Goal: Navigation & Orientation: Find specific page/section

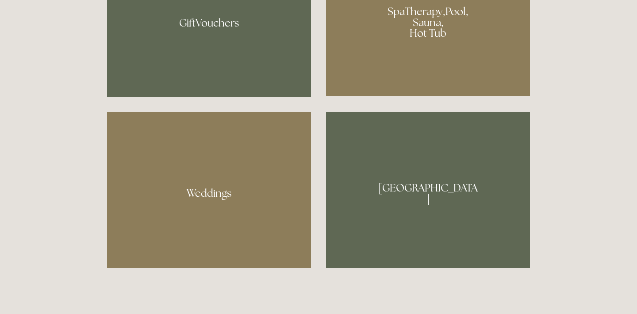
scroll to position [760, 0]
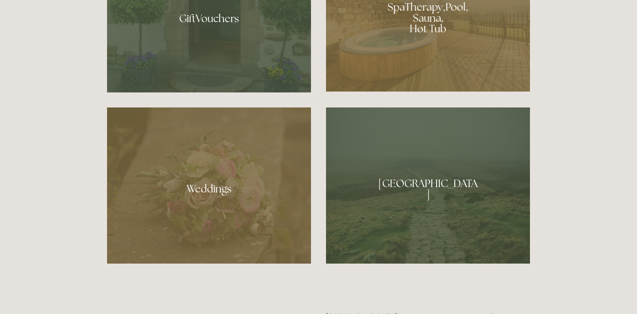
click at [428, 190] on div at bounding box center [428, 185] width 204 height 156
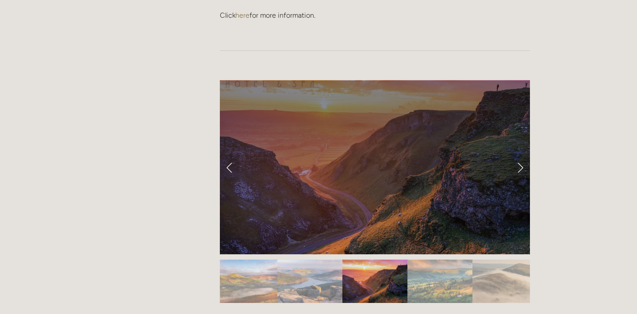
scroll to position [802, 0]
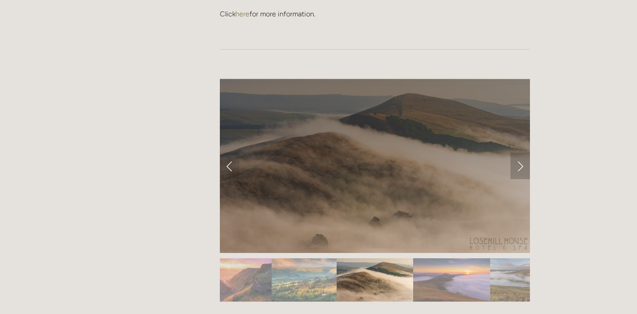
click at [519, 153] on link "Next Slide" at bounding box center [519, 166] width 19 height 27
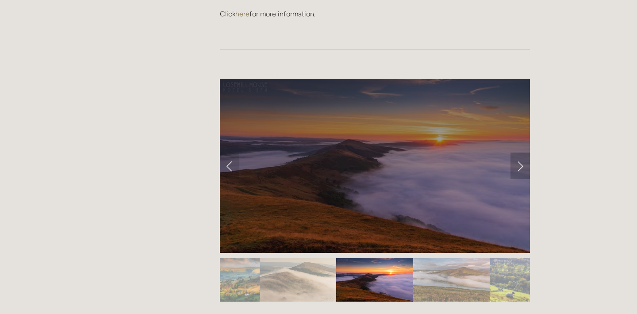
click at [519, 153] on link "Next Slide" at bounding box center [519, 166] width 19 height 27
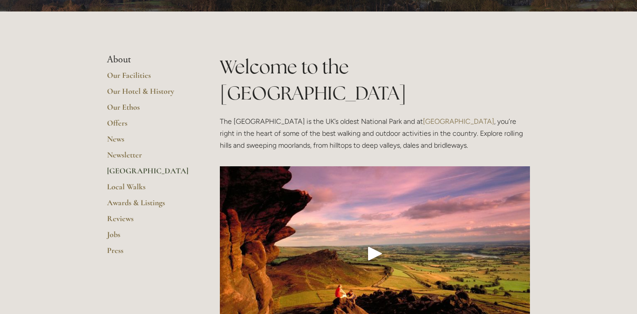
scroll to position [125, 0]
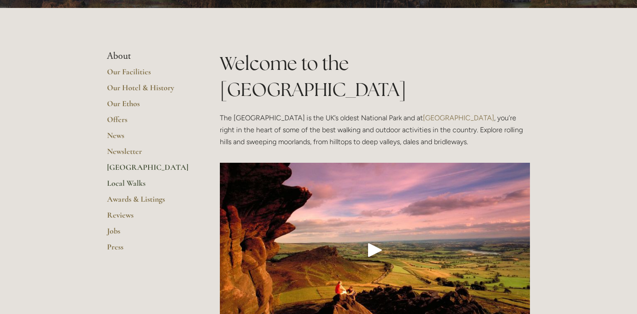
click at [130, 184] on link "Local Walks" at bounding box center [149, 186] width 84 height 16
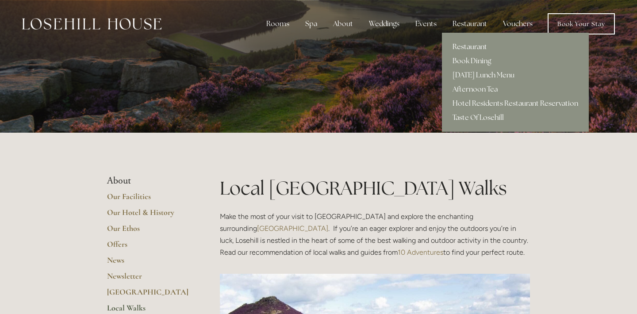
click at [474, 47] on link "Restaurant" at bounding box center [515, 47] width 147 height 14
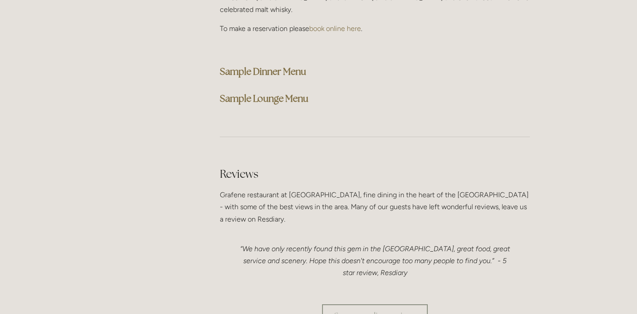
scroll to position [2365, 0]
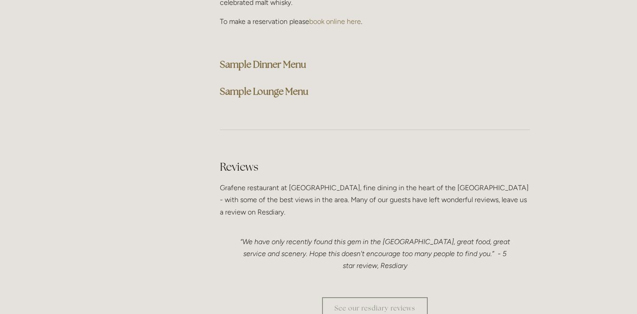
click at [266, 85] on strong "Sample Lounge Menu" at bounding box center [264, 91] width 88 height 12
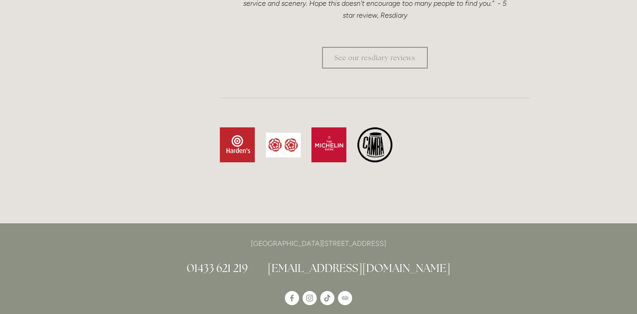
scroll to position [2473, 0]
